Goal: Information Seeking & Learning: Check status

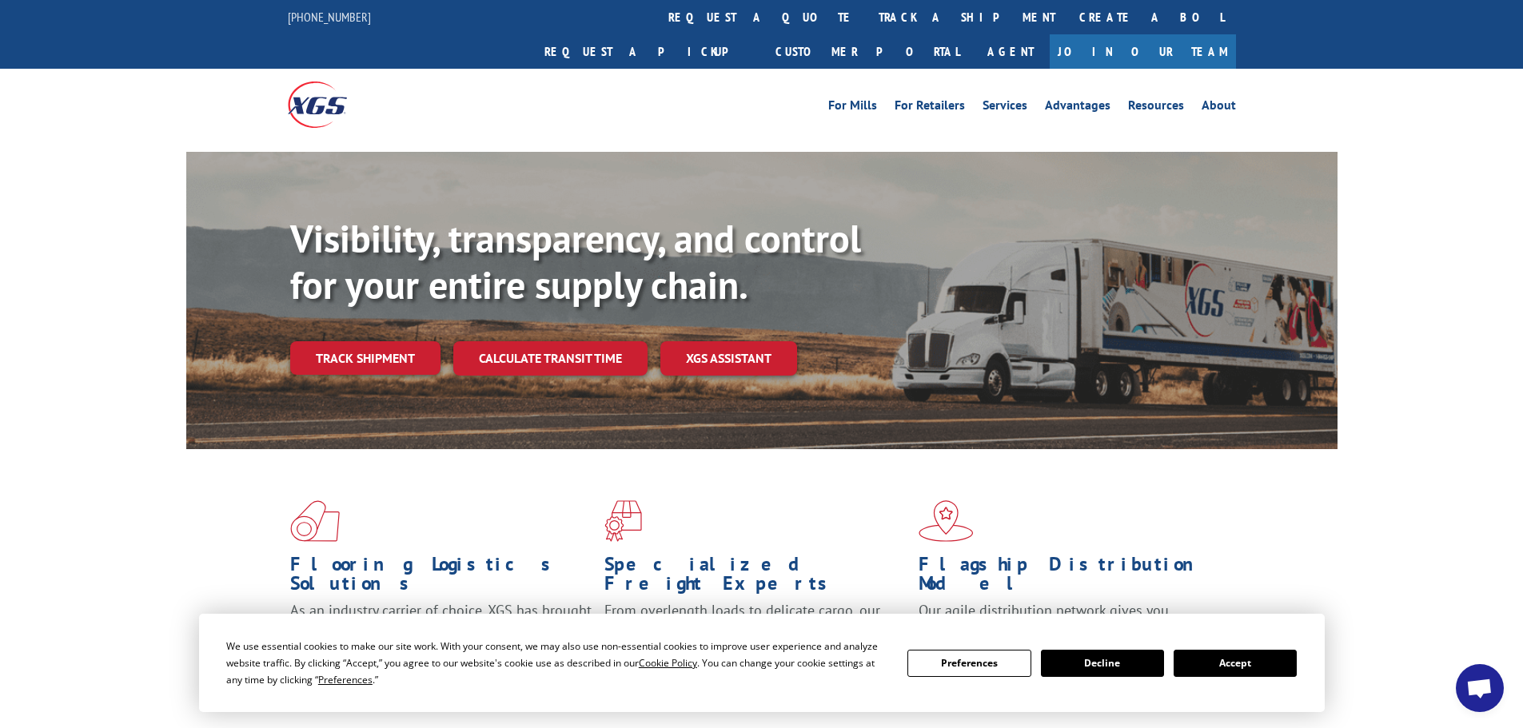
click at [1258, 668] on button "Accept" at bounding box center [1235, 663] width 123 height 27
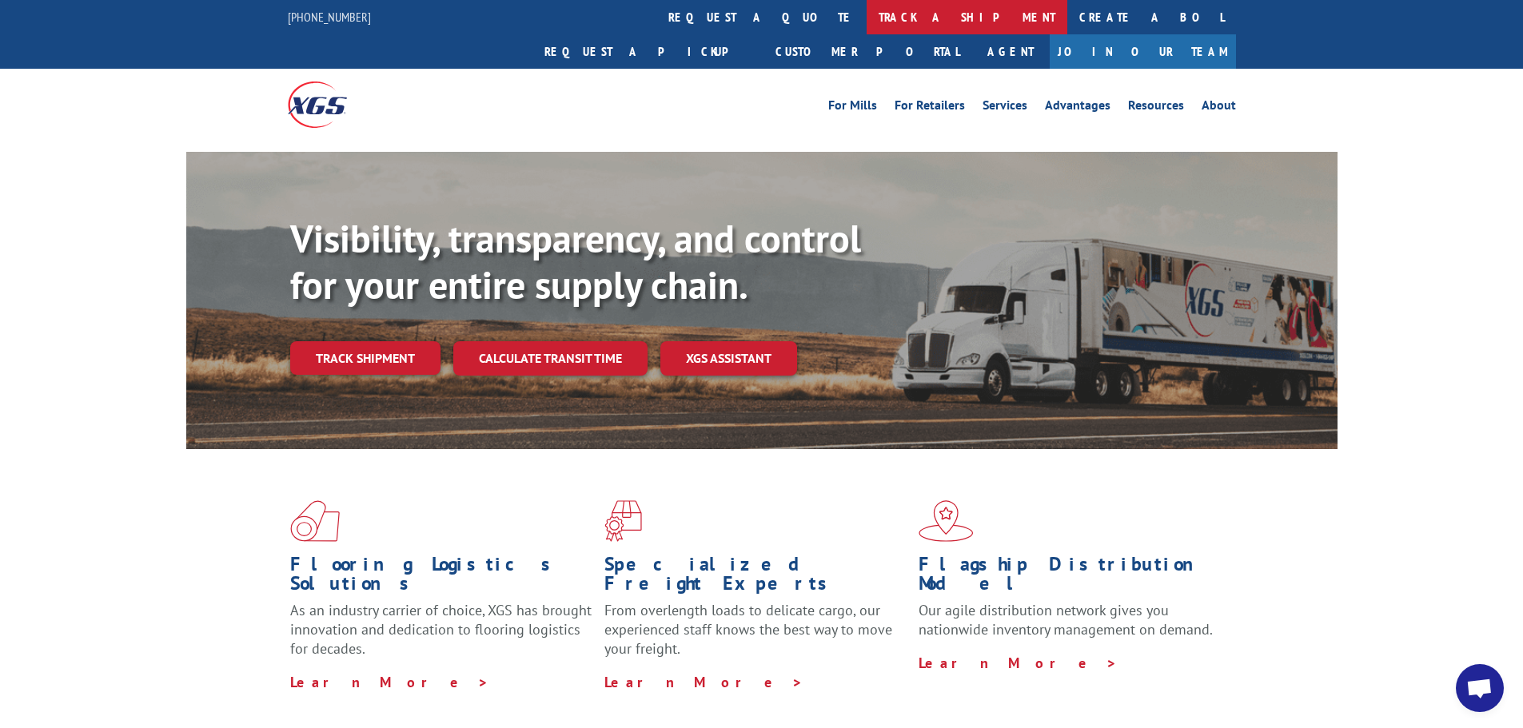
click at [867, 5] on link "track a shipment" at bounding box center [967, 17] width 201 height 34
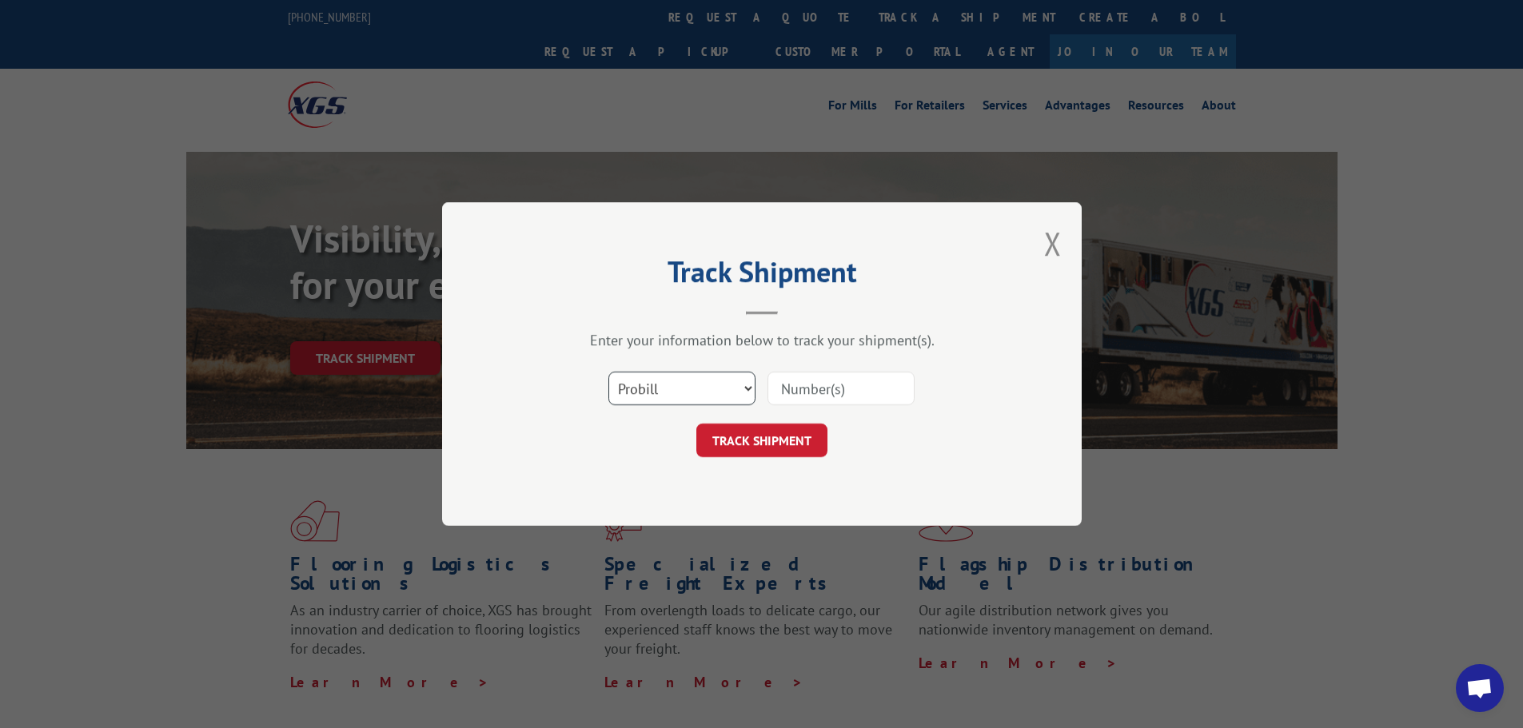
click at [684, 382] on select "Select category... Probill BOL PO" at bounding box center [682, 389] width 147 height 34
select select "bol"
click at [609, 372] on select "Select category... Probill BOL PO" at bounding box center [682, 389] width 147 height 34
click at [817, 383] on input at bounding box center [841, 389] width 147 height 34
paste input "5603892"
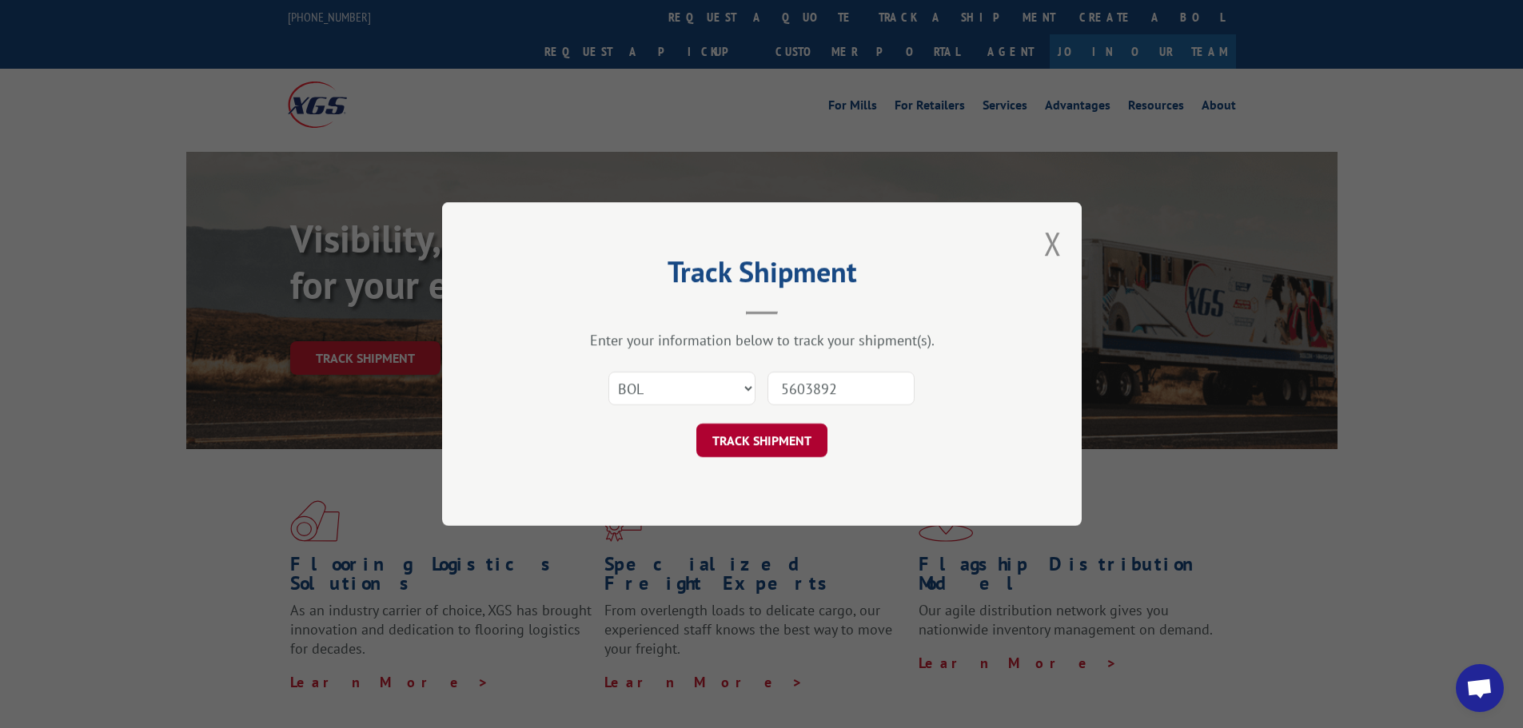
type input "5603892"
click at [754, 444] on button "TRACK SHIPMENT" at bounding box center [762, 441] width 131 height 34
